Goal: Complete application form

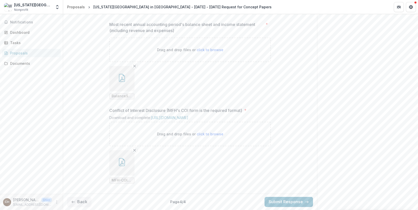
scroll to position [558, 0]
click at [75, 202] on icon "button" at bounding box center [73, 202] width 4 height 4
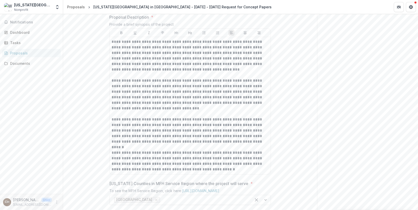
scroll to position [165, 0]
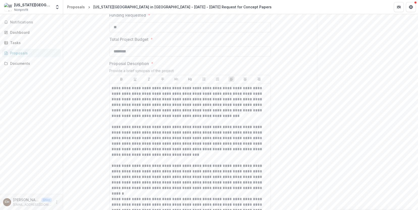
drag, startPoint x: 125, startPoint y: 60, endPoint x: 53, endPoint y: 52, distance: 72.2
click at [53, 52] on main "**********" at bounding box center [209, 112] width 418 height 196
type input "********"
click at [155, 119] on p "**********" at bounding box center [190, 102] width 157 height 33
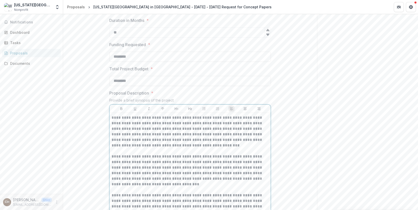
scroll to position [90, 0]
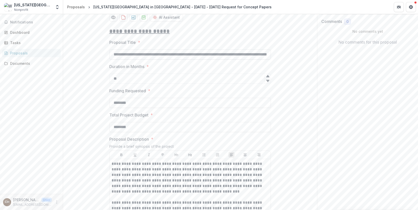
click at [150, 60] on input "**********" at bounding box center [190, 54] width 162 height 10
drag, startPoint x: 216, startPoint y: 85, endPoint x: 312, endPoint y: 85, distance: 96.0
click at [204, 60] on input "**********" at bounding box center [190, 54] width 162 height 10
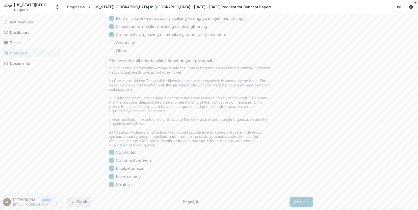
scroll to position [0, 0]
click at [84, 203] on button "Back" at bounding box center [79, 202] width 24 height 10
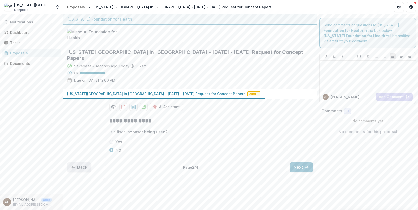
click at [85, 173] on button "Back" at bounding box center [79, 168] width 24 height 10
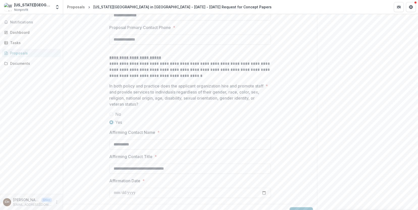
scroll to position [775, 0]
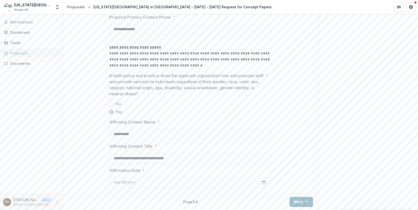
click at [306, 198] on button "Next" at bounding box center [301, 202] width 23 height 10
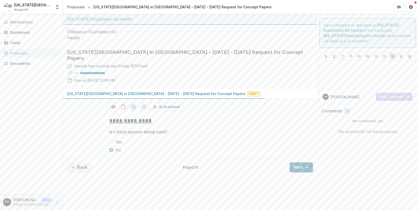
scroll to position [0, 0]
click at [303, 173] on button "Next" at bounding box center [301, 168] width 23 height 10
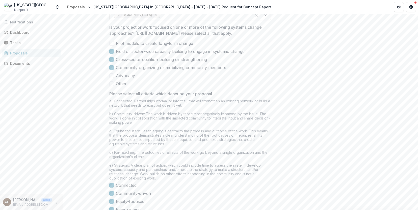
scroll to position [468, 0]
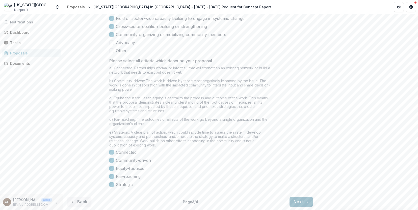
click at [292, 201] on button "Next" at bounding box center [301, 202] width 23 height 10
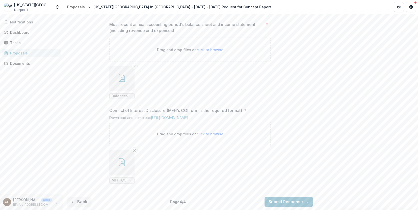
scroll to position [558, 0]
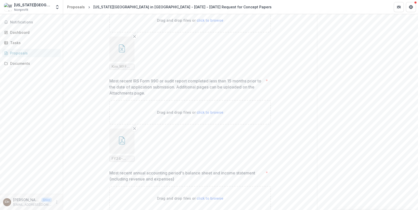
scroll to position [356, 0]
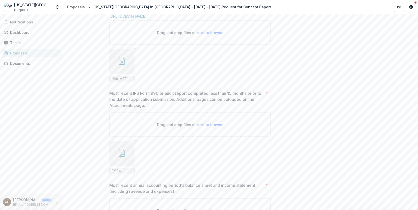
click at [121, 65] on icon "button" at bounding box center [122, 61] width 8 height 8
click at [4, 210] on icon "Close" at bounding box center [2, 214] width 4 height 4
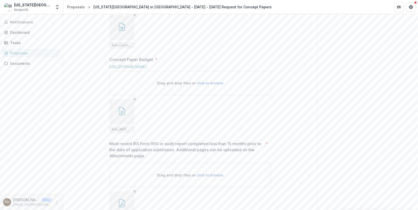
click at [125, 31] on icon "button" at bounding box center [122, 27] width 8 height 8
click at [4, 210] on icon "Close" at bounding box center [2, 214] width 4 height 4
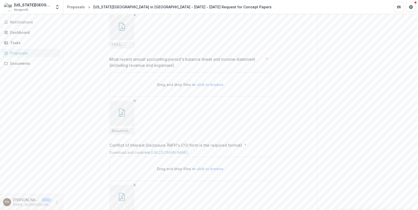
scroll to position [558, 0]
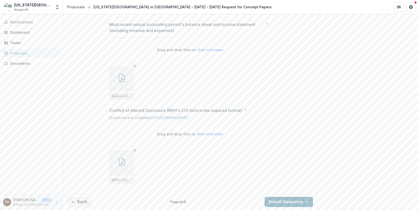
click at [279, 204] on button "Submit Response" at bounding box center [289, 202] width 48 height 10
click at [75, 199] on button "Back" at bounding box center [79, 202] width 24 height 10
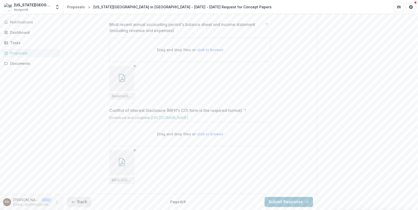
scroll to position [468, 0]
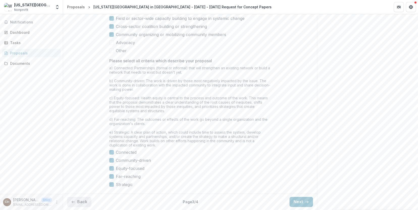
click at [81, 203] on button "Back" at bounding box center [79, 202] width 24 height 10
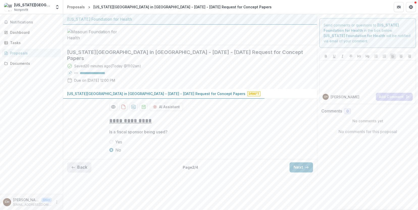
click at [81, 173] on button "Back" at bounding box center [79, 168] width 24 height 10
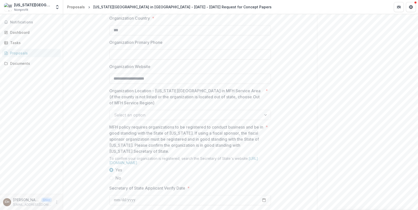
scroll to position [346, 0]
click at [159, 120] on div at bounding box center [185, 116] width 143 height 7
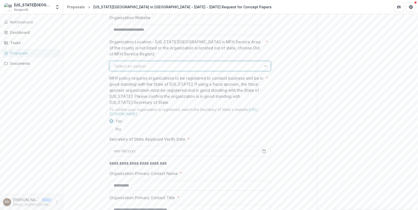
scroll to position [354, 0]
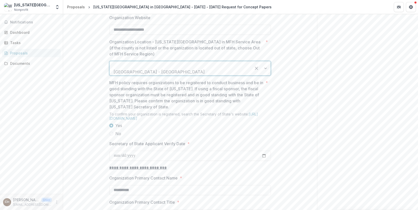
click at [292, 103] on div "**********" at bounding box center [190, 130] width 254 height 826
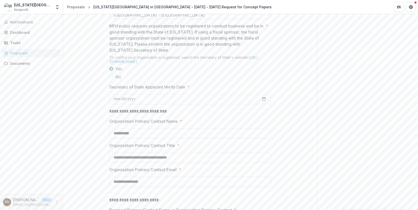
scroll to position [447, 0]
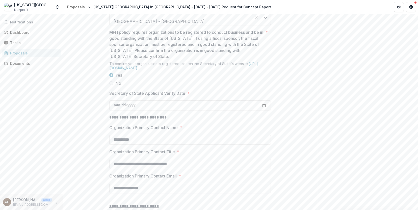
click at [156, 18] on div at bounding box center [180, 14] width 133 height 7
click at [300, 94] on div "**********" at bounding box center [190, 79] width 254 height 826
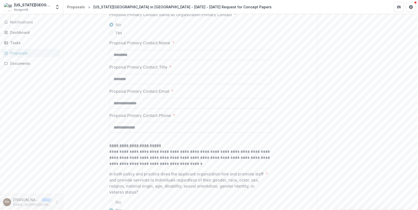
scroll to position [775, 0]
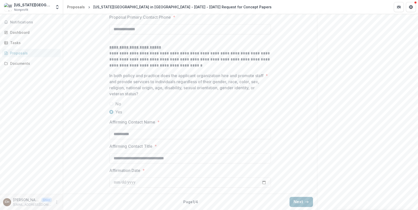
click at [297, 201] on button "Next" at bounding box center [301, 202] width 23 height 10
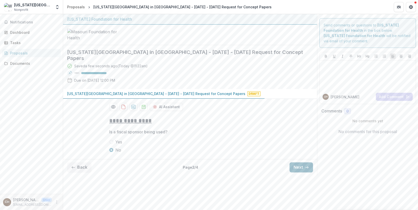
scroll to position [0, 0]
click at [297, 173] on button "Next" at bounding box center [301, 168] width 23 height 10
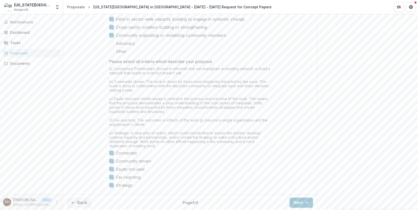
scroll to position [468, 0]
click at [299, 201] on button "Next" at bounding box center [301, 202] width 23 height 10
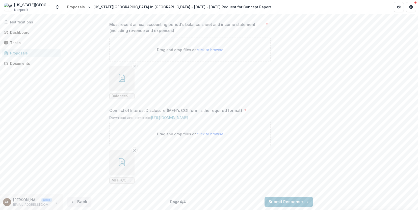
scroll to position [558, 0]
click at [294, 203] on button "Submit Response" at bounding box center [289, 202] width 48 height 10
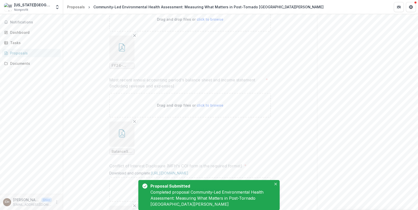
scroll to position [580, 0]
